Goal: Transaction & Acquisition: Purchase product/service

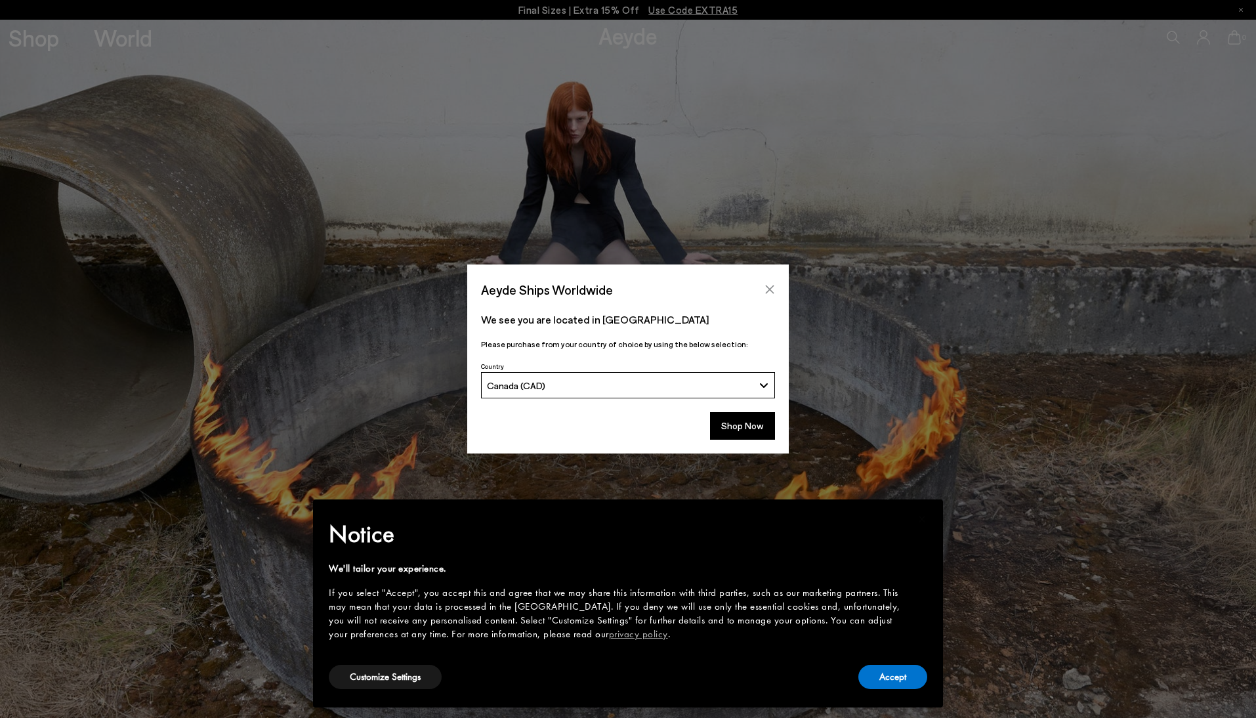
click at [773, 289] on icon "Close" at bounding box center [770, 289] width 11 height 11
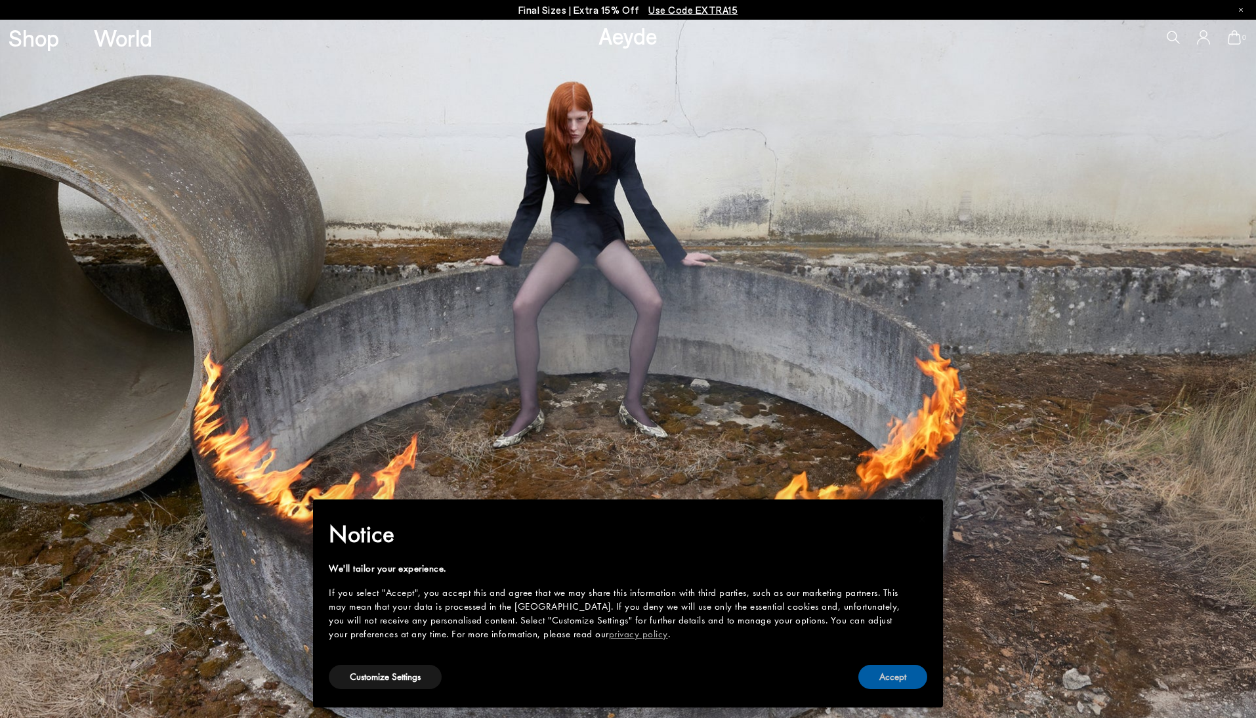
drag, startPoint x: 880, startPoint y: 674, endPoint x: 796, endPoint y: 531, distance: 165.9
click at [880, 673] on button "Accept" at bounding box center [893, 677] width 69 height 24
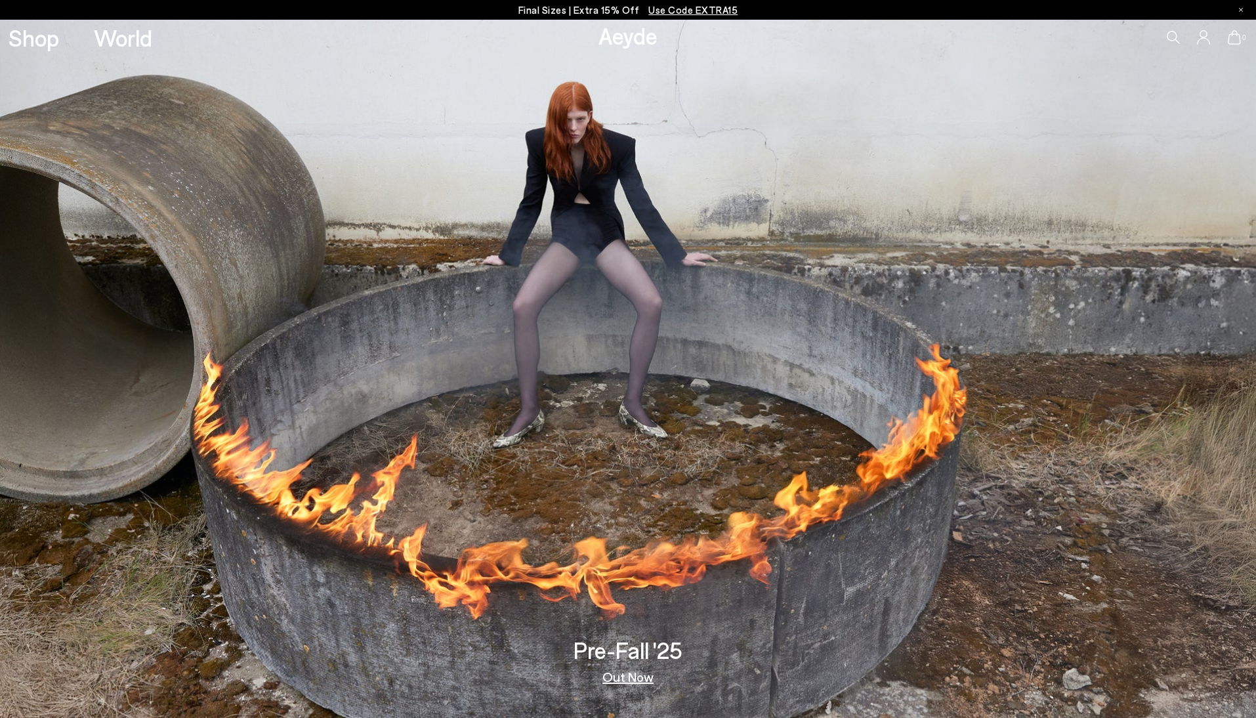
click at [1172, 36] on icon at bounding box center [1173, 37] width 13 height 13
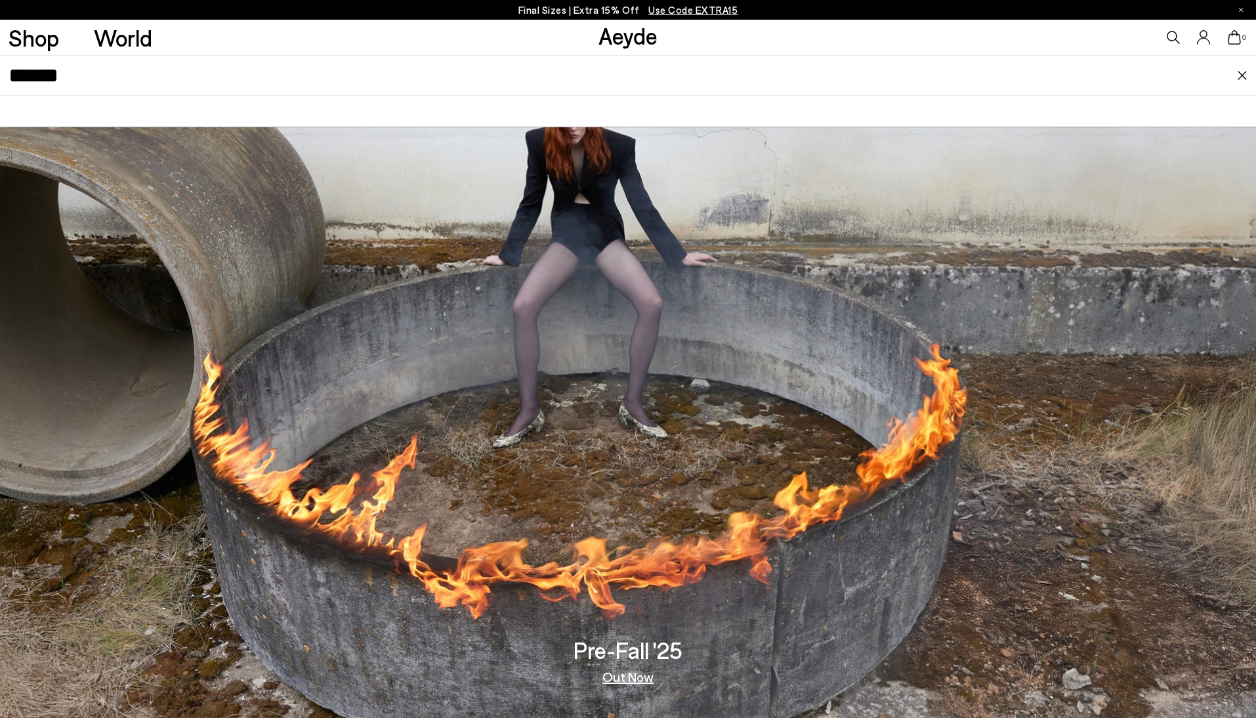
type input "******"
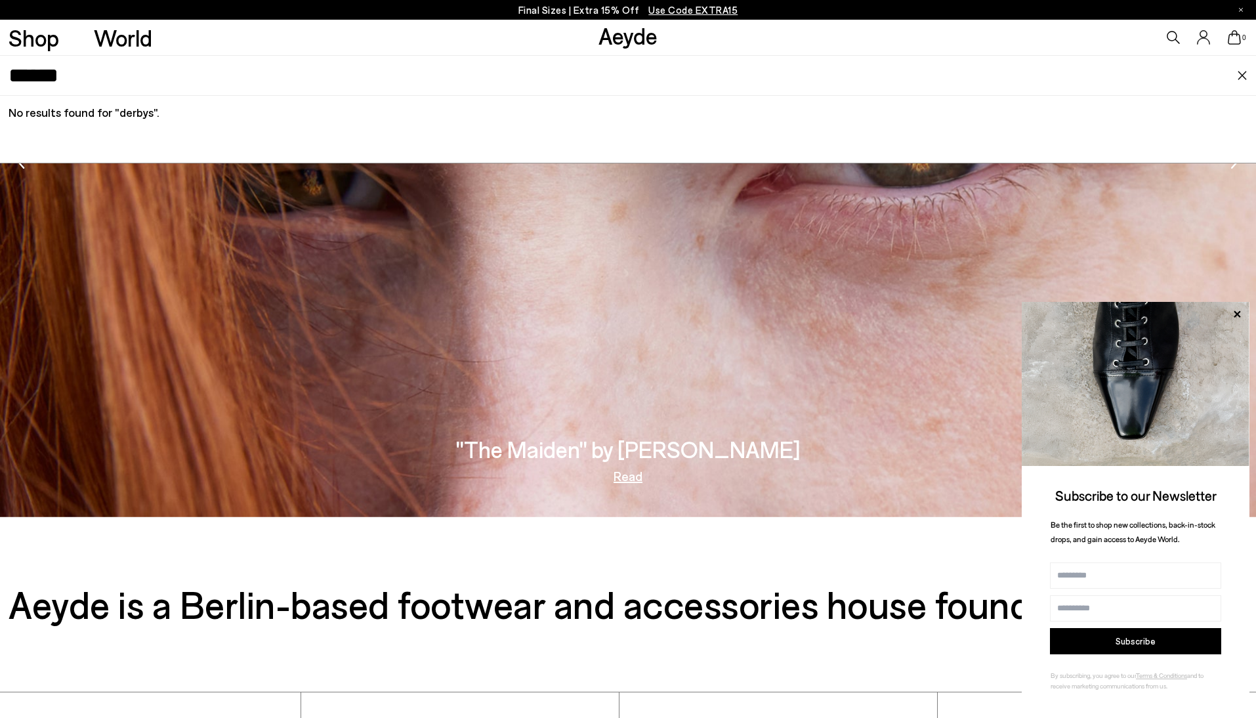
scroll to position [2708, 0]
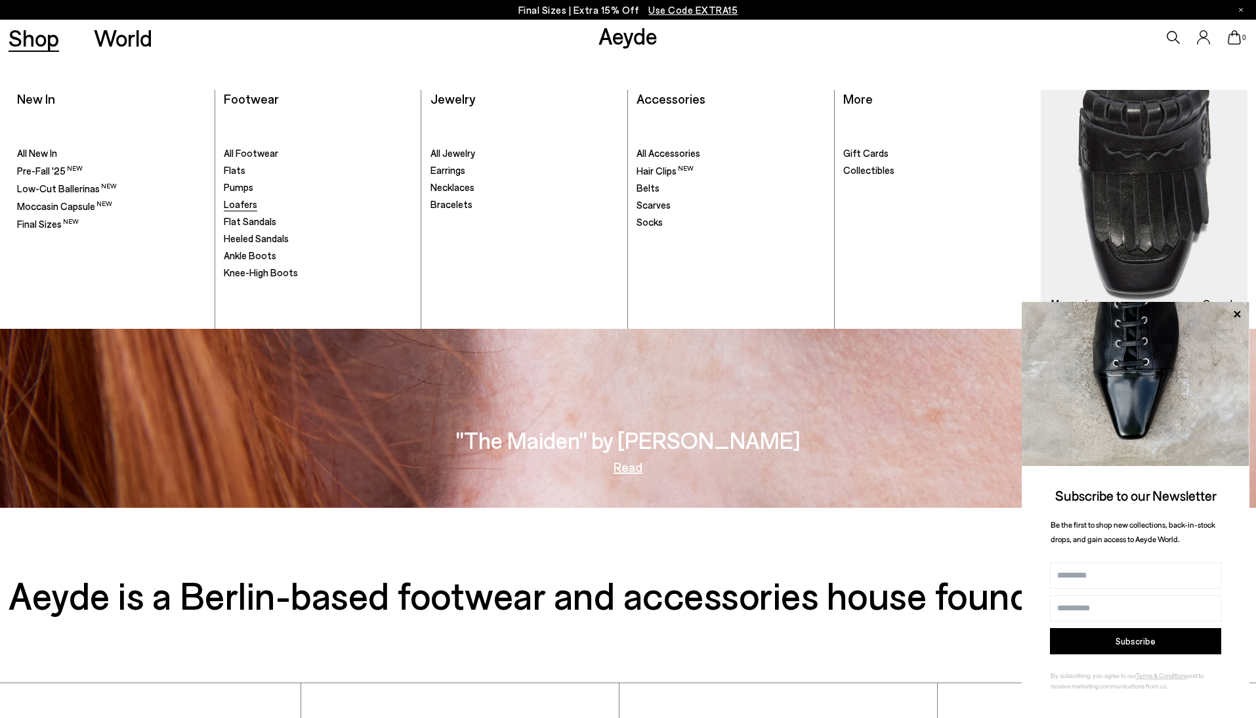
click at [241, 203] on span "Loafers" at bounding box center [240, 204] width 33 height 12
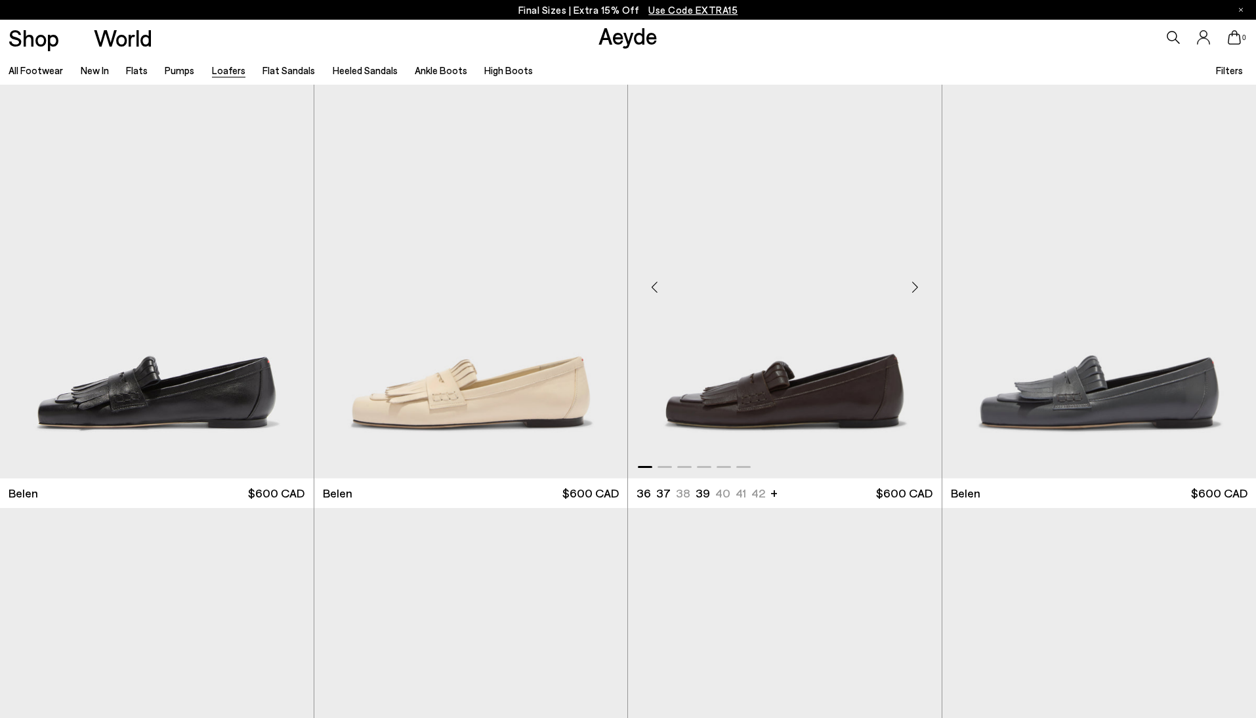
click at [916, 285] on div "Next slide" at bounding box center [915, 286] width 39 height 39
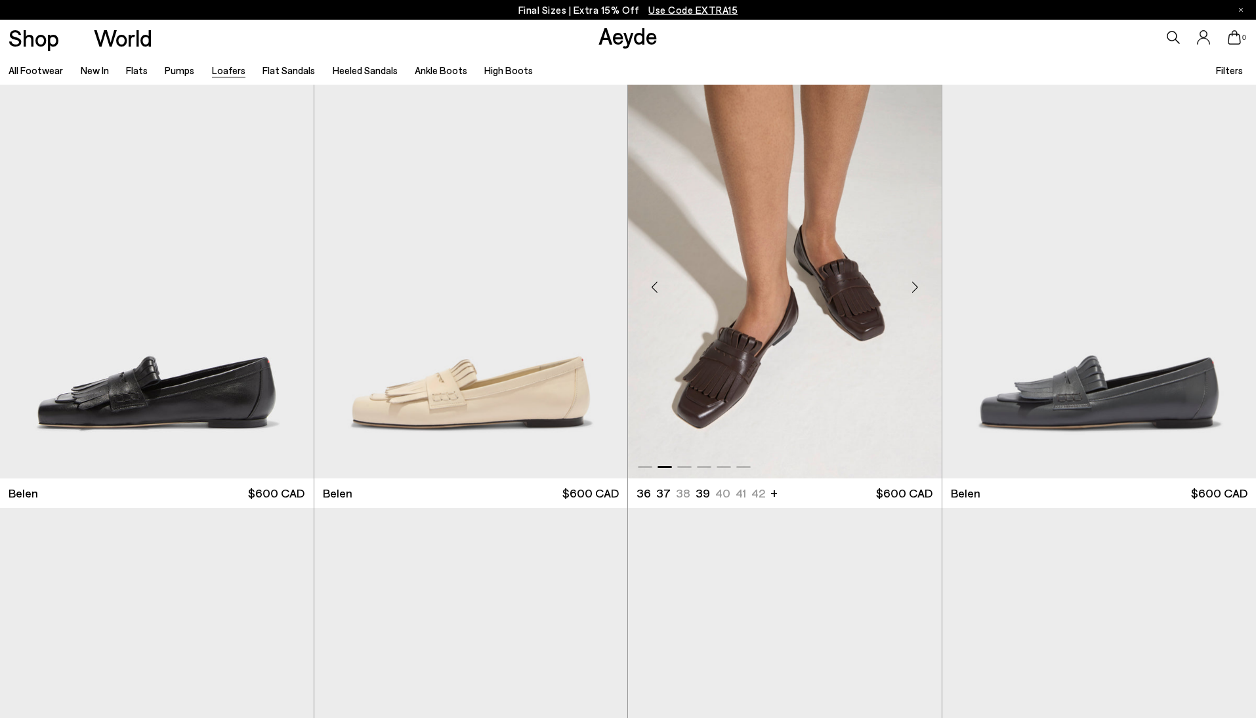
click at [916, 285] on div "Next slide" at bounding box center [915, 286] width 39 height 39
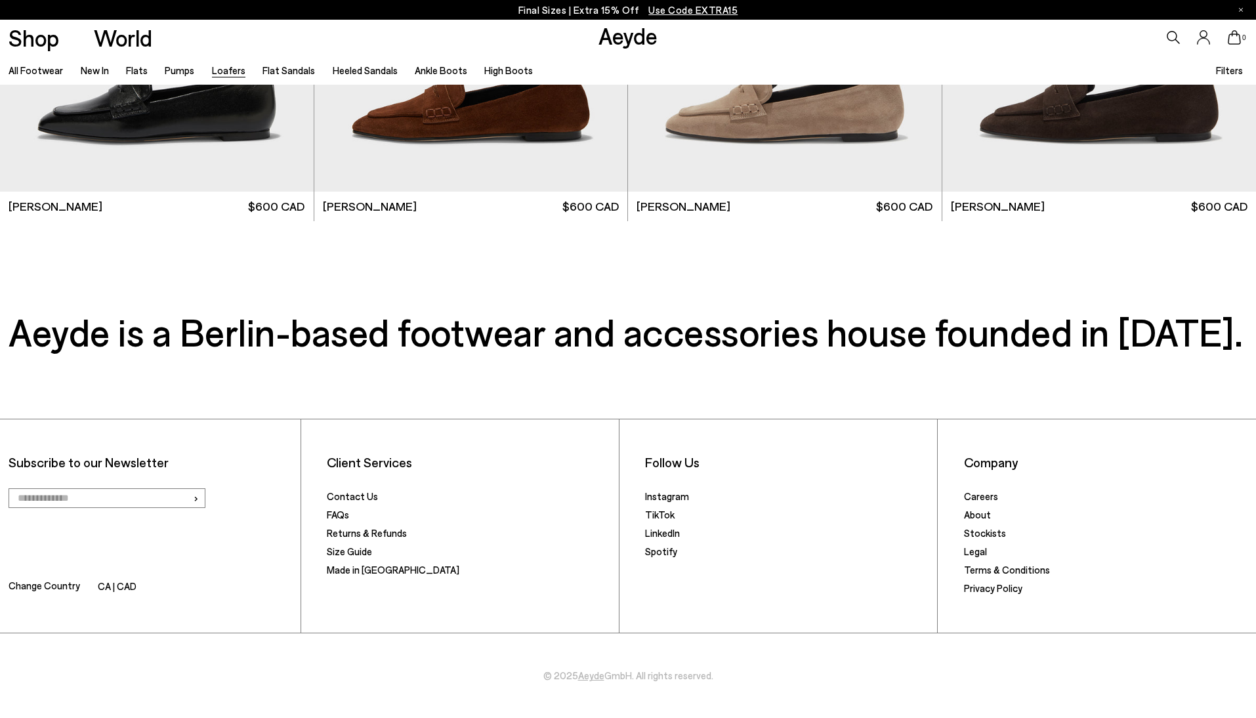
scroll to position [3250, 0]
click at [29, 69] on link "All Footwear" at bounding box center [36, 70] width 54 height 12
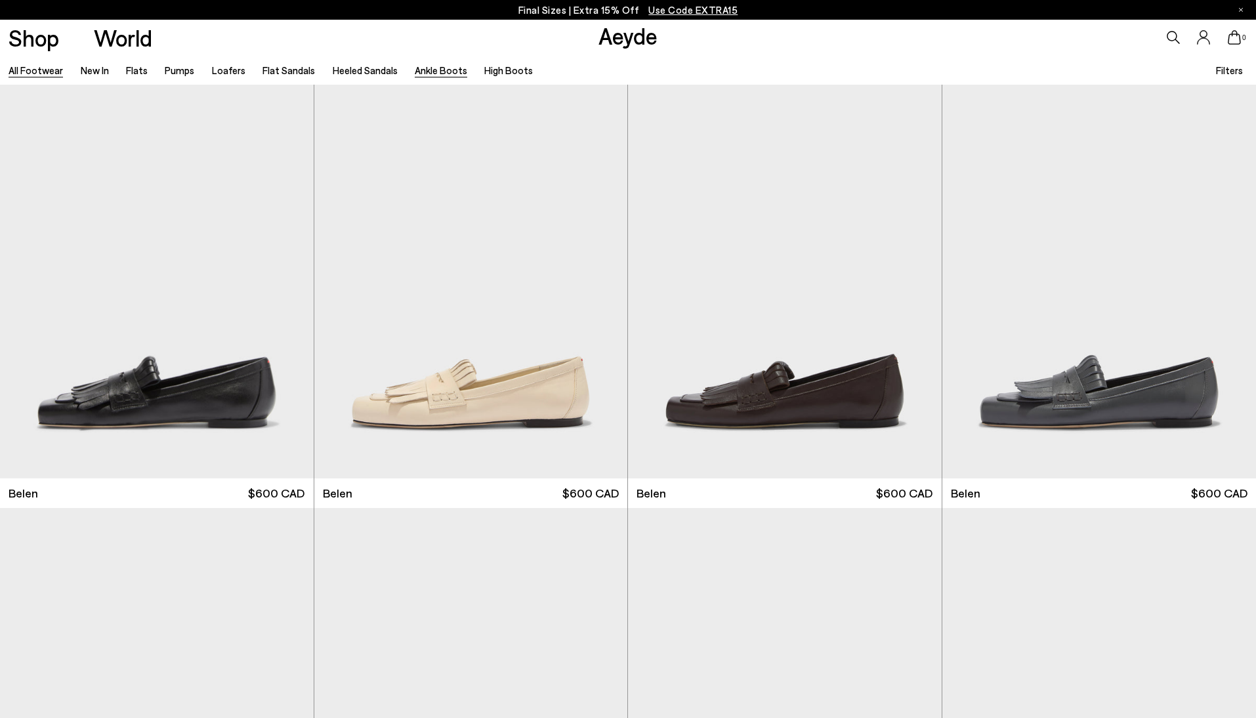
click at [423, 70] on link "Ankle Boots" at bounding box center [441, 70] width 53 height 12
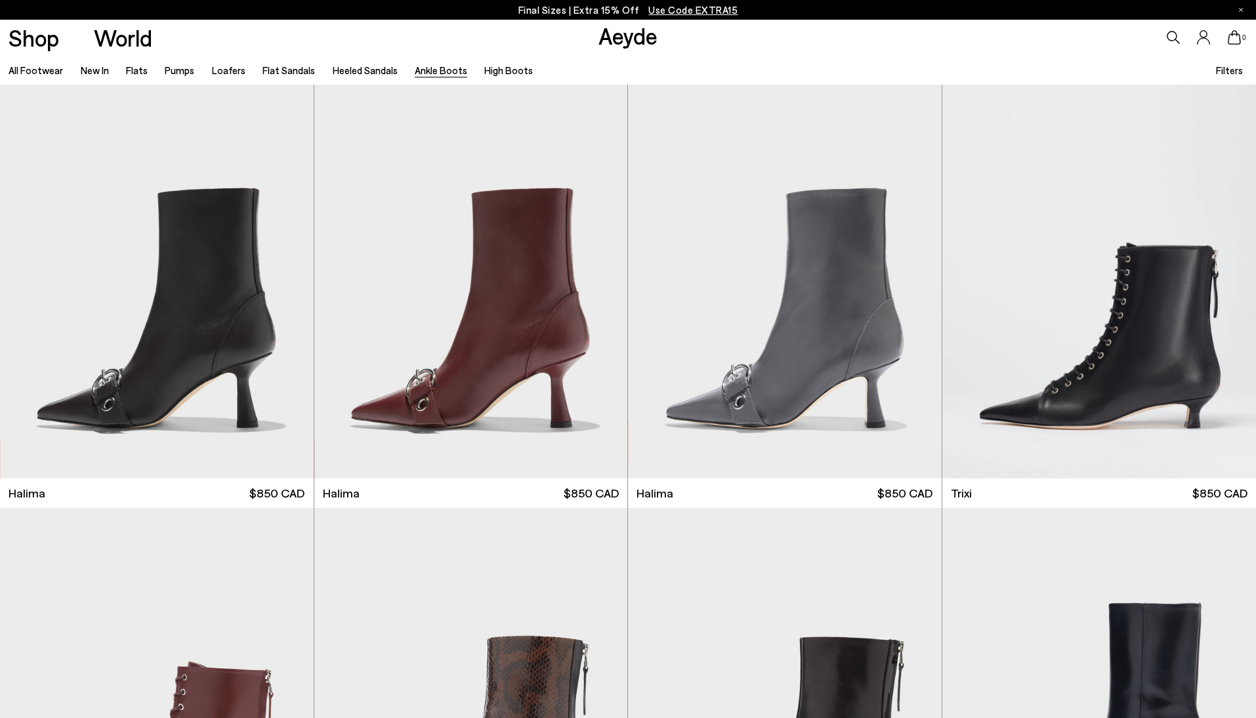
click at [1226, 70] on span "Filters" at bounding box center [1229, 70] width 27 height 12
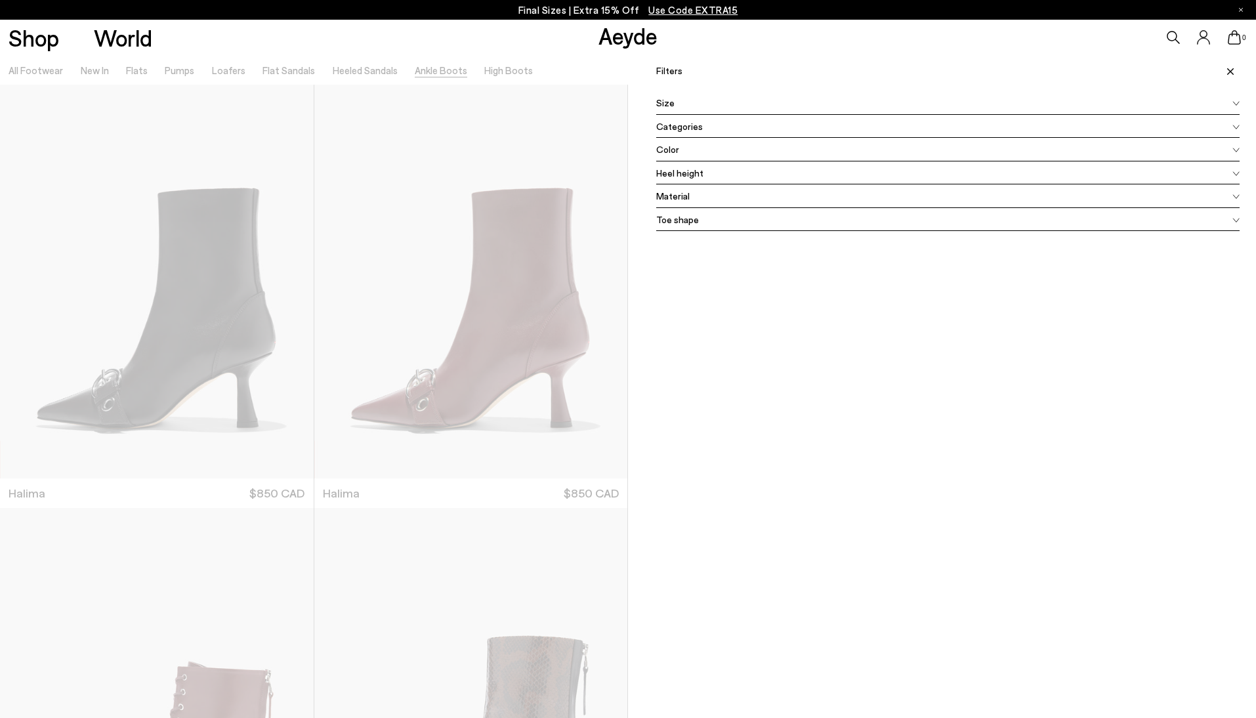
click at [773, 150] on div "Color" at bounding box center [948, 150] width 584 height 24
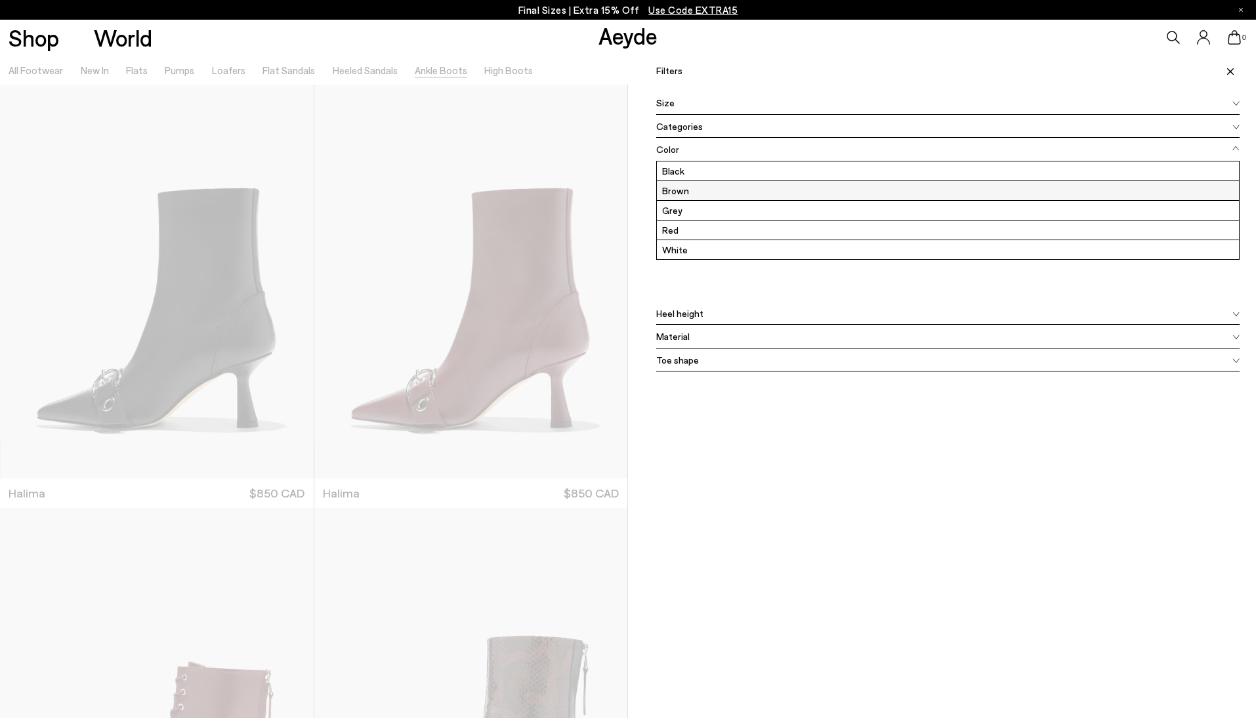
click at [686, 190] on label "Brown" at bounding box center [948, 190] width 582 height 19
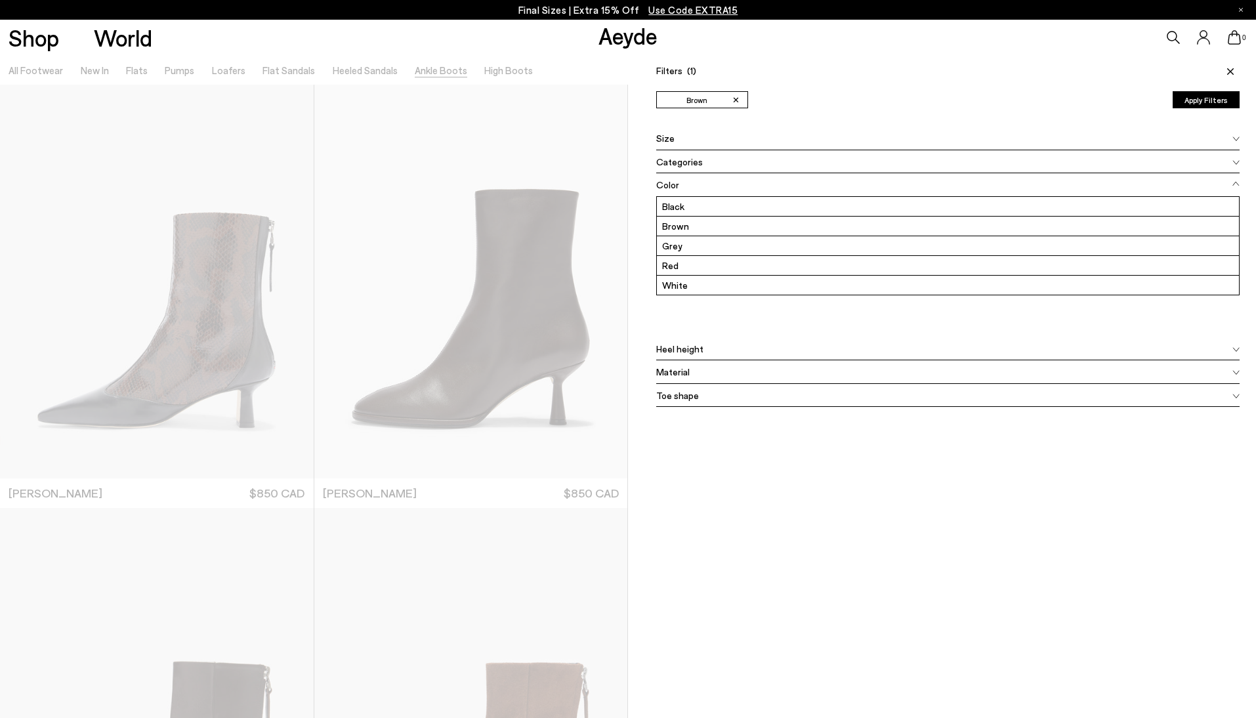
click at [1214, 100] on button "Apply Filters" at bounding box center [1206, 99] width 67 height 17
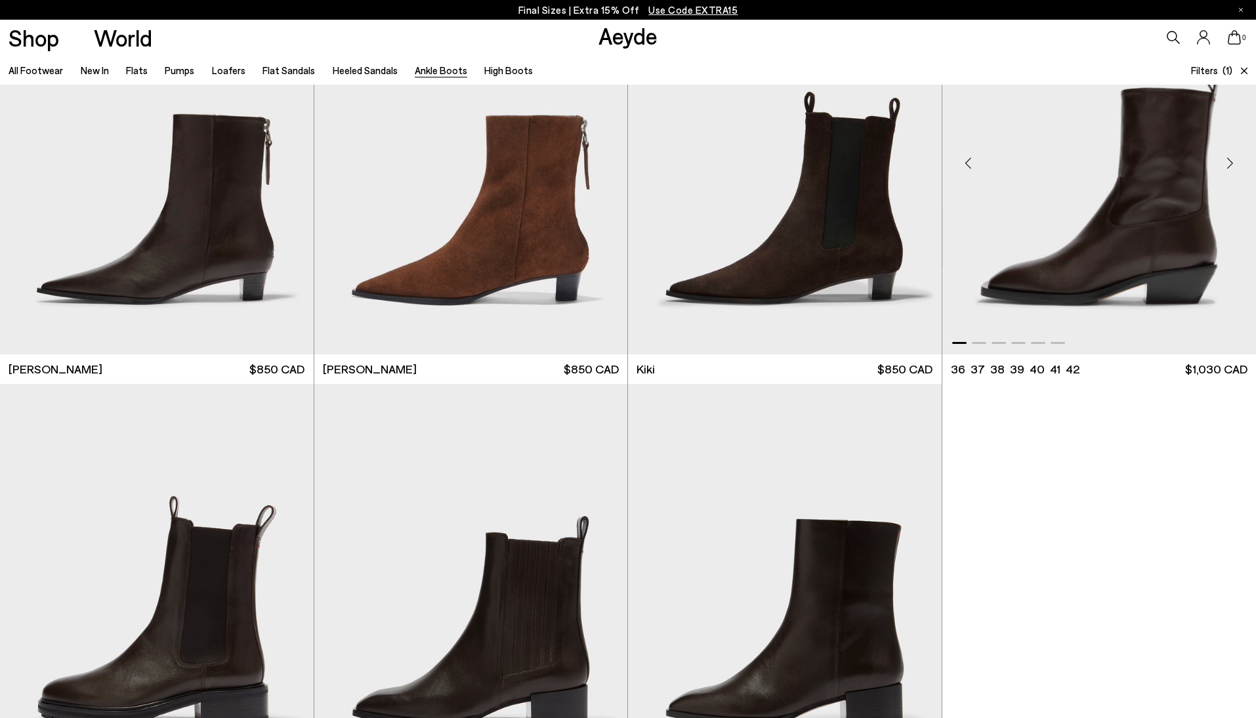
scroll to position [539, 0]
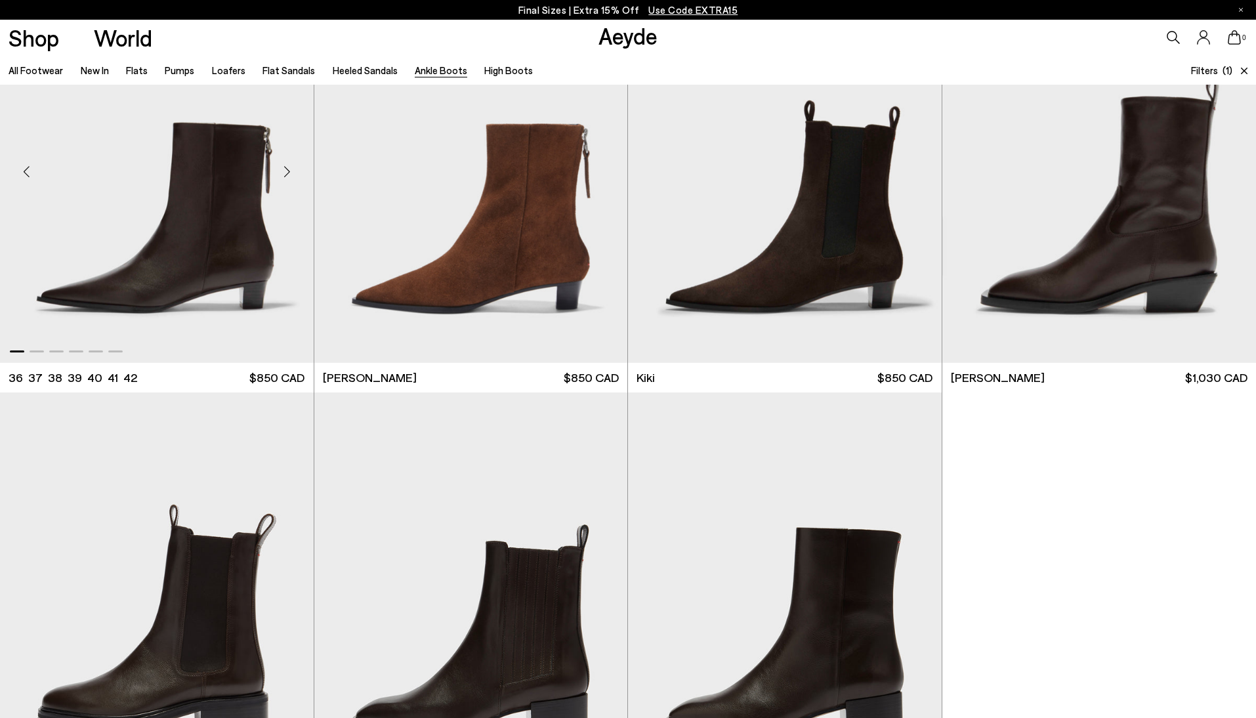
click at [181, 210] on img "1 / 6" at bounding box center [157, 166] width 314 height 394
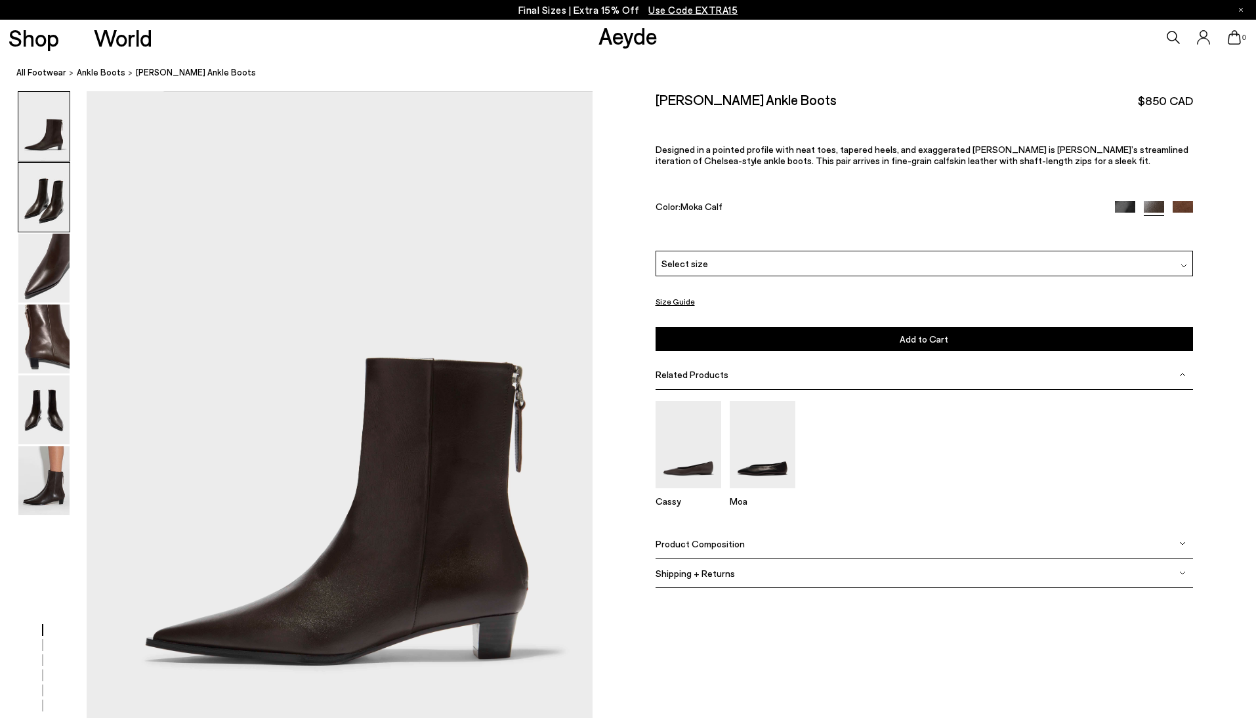
click at [43, 203] on img at bounding box center [43, 197] width 51 height 69
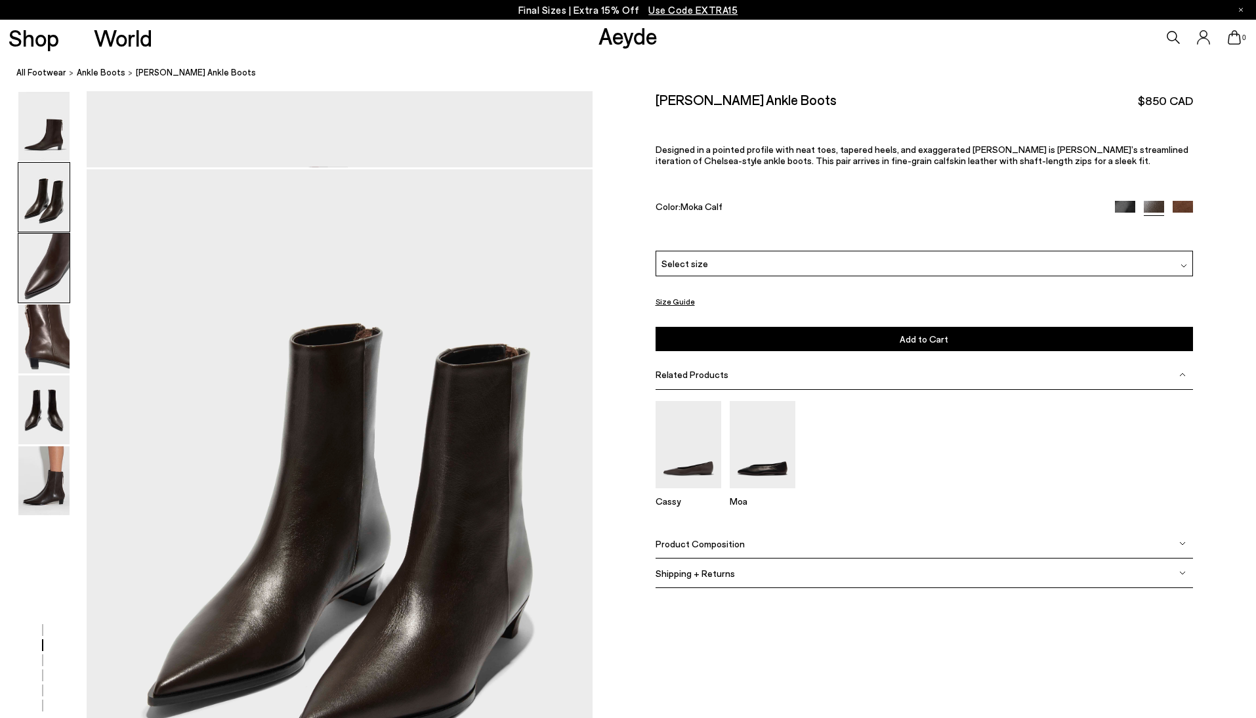
scroll to position [677, 0]
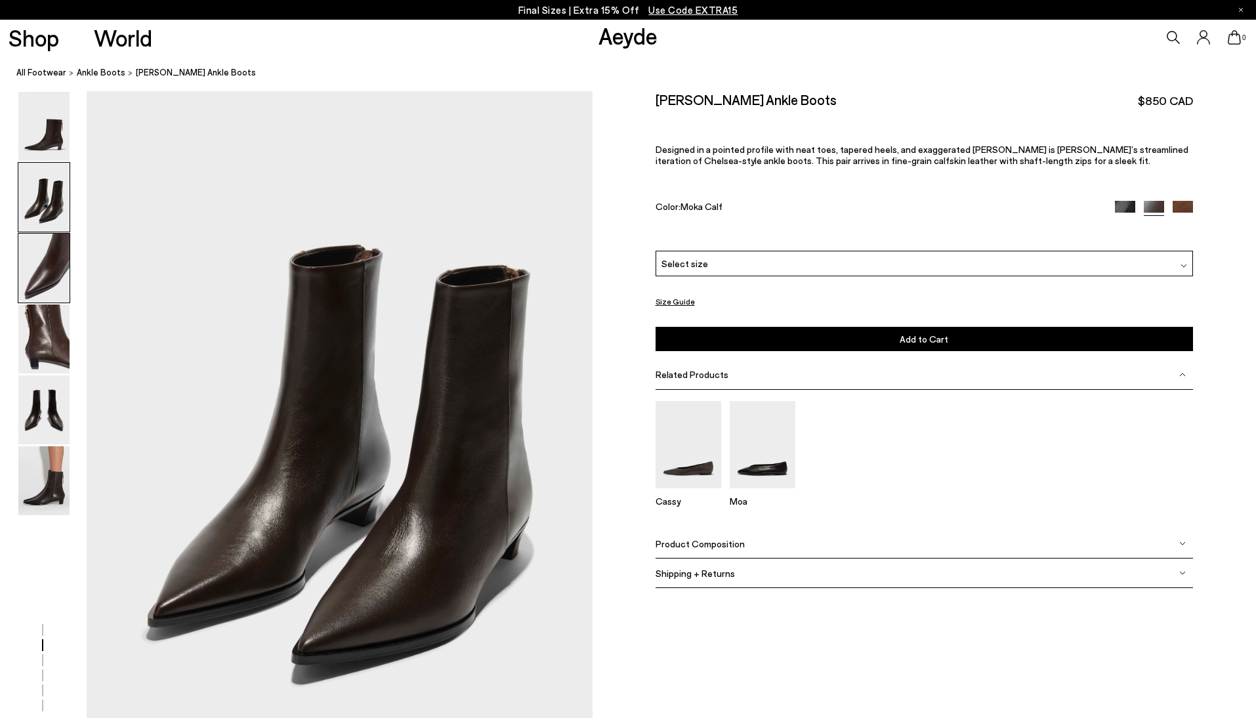
click at [45, 268] on img at bounding box center [43, 268] width 51 height 69
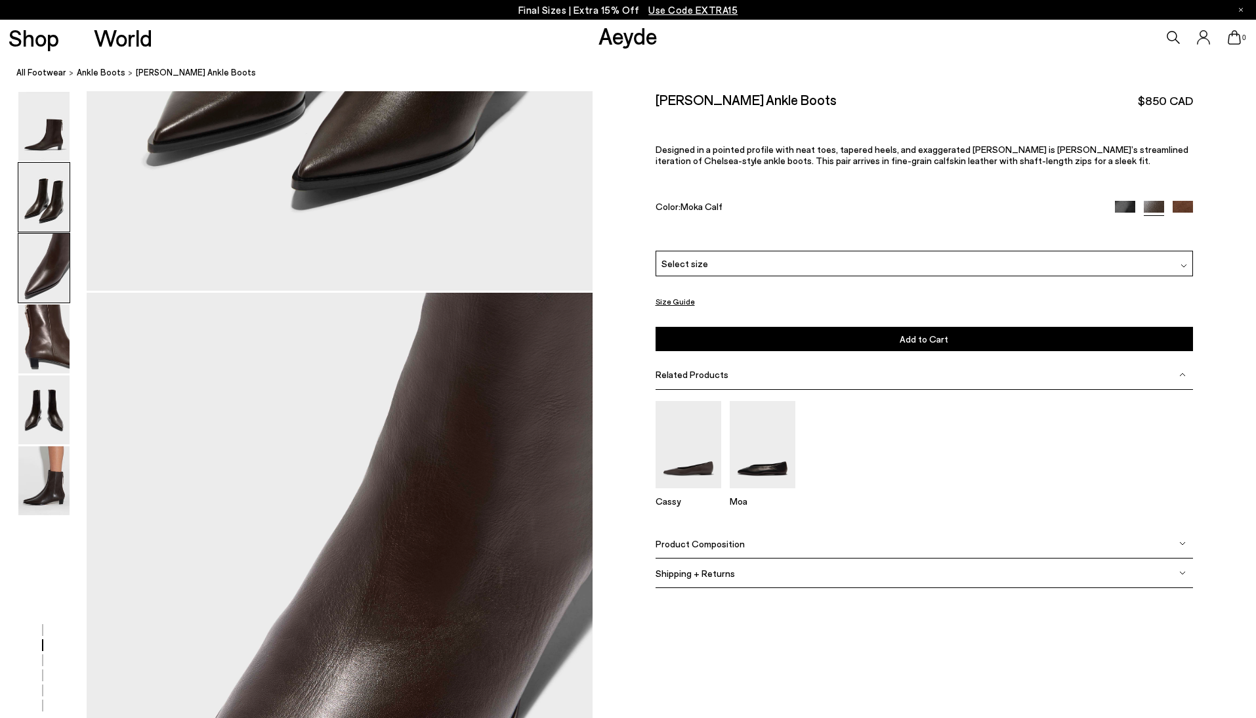
scroll to position [1354, 0]
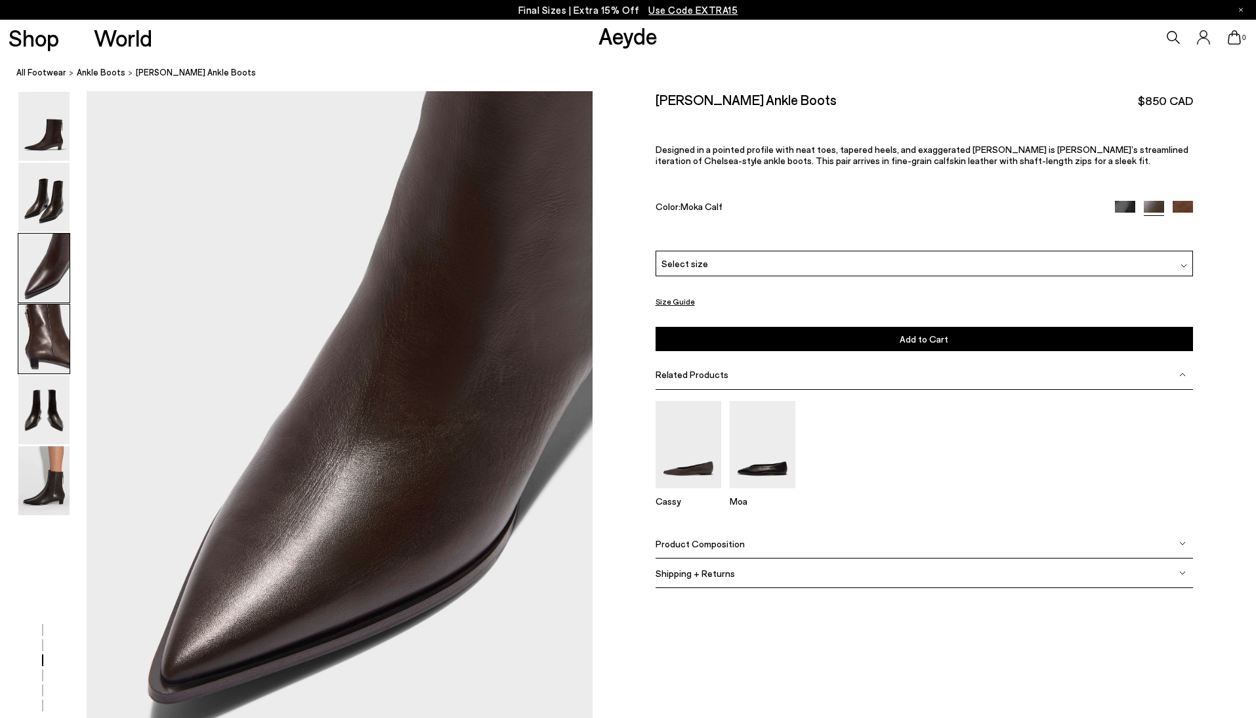
click at [54, 352] on img at bounding box center [43, 339] width 51 height 69
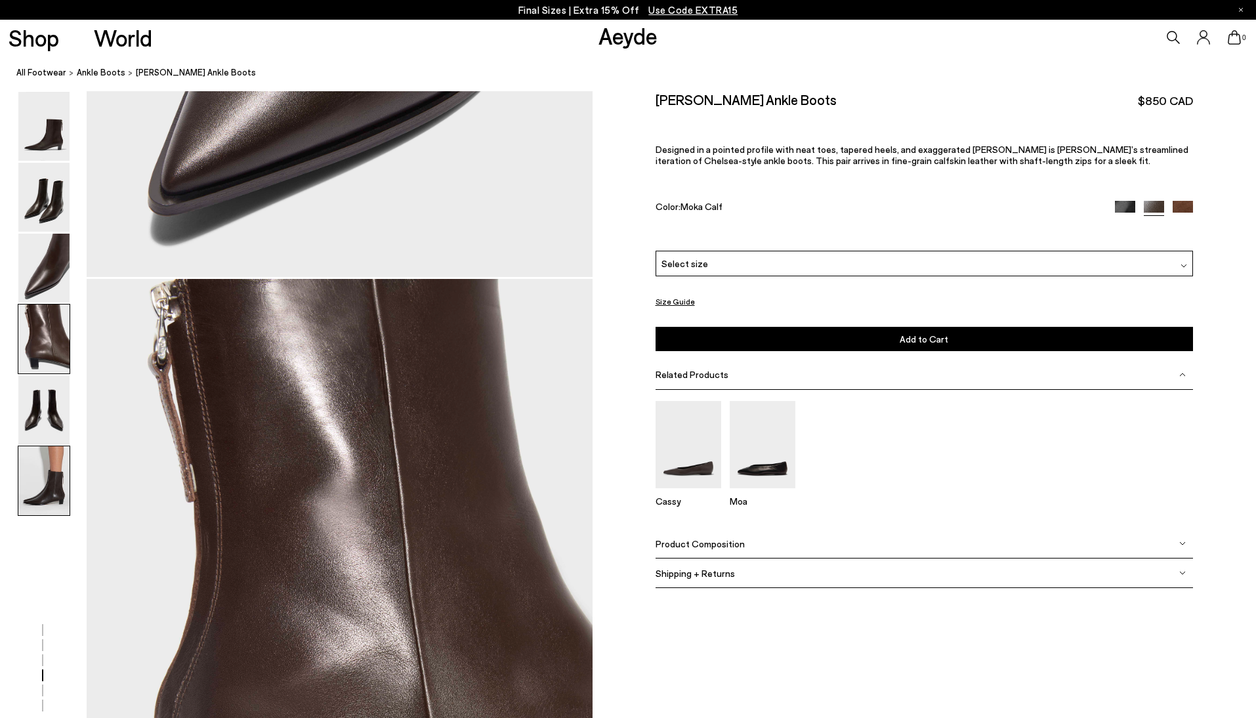
scroll to position [2030, 0]
